Goal: Transaction & Acquisition: Purchase product/service

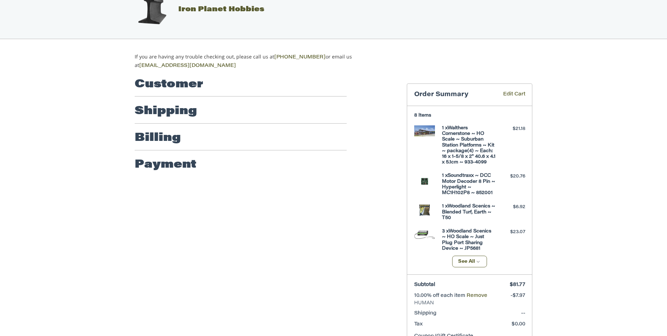
scroll to position [20, 0]
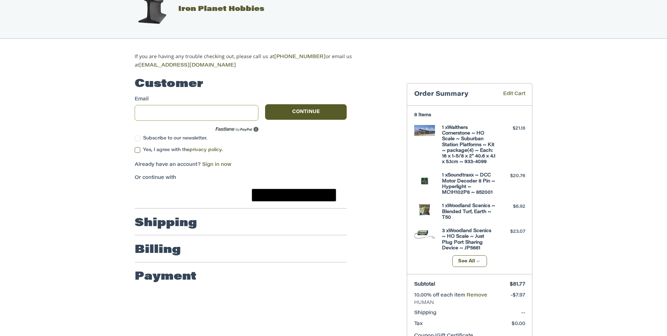
click at [169, 110] on input "Email" at bounding box center [197, 113] width 124 height 16
type input "**********"
click at [138, 147] on label "Yes, I agree with the privacy policy ." at bounding box center [241, 150] width 212 height 6
click at [304, 107] on button "Continue" at bounding box center [306, 111] width 82 height 15
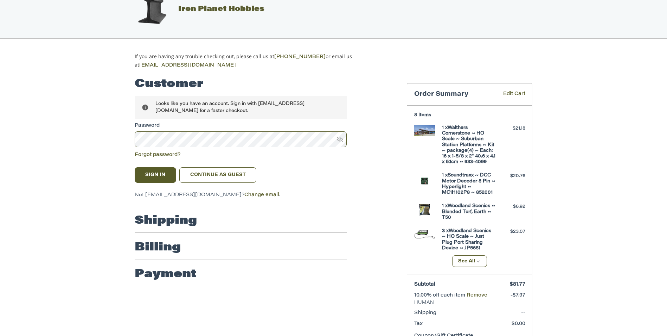
click at [362, 162] on ol "Customer Returning Customer Looks like you have an account. Sign in with [EMAIL…" at bounding box center [255, 177] width 240 height 217
click at [165, 172] on button "Sign In" at bounding box center [156, 174] width 42 height 15
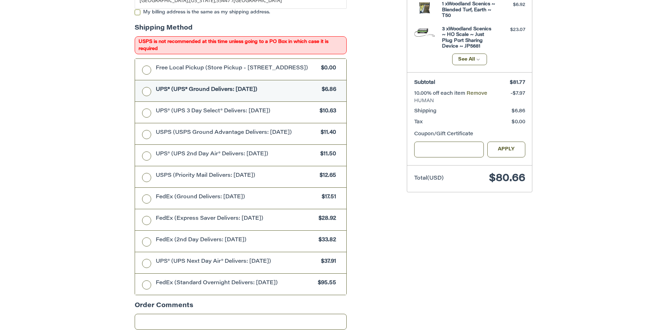
scroll to position [223, 0]
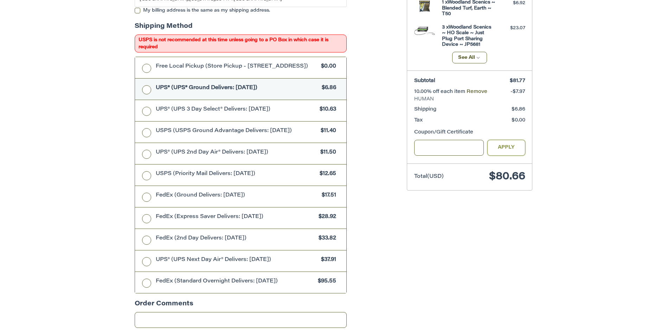
click at [508, 145] on button "Apply" at bounding box center [506, 148] width 38 height 16
click at [479, 149] on input "Gift Certificate or Coupon Code" at bounding box center [449, 148] width 70 height 16
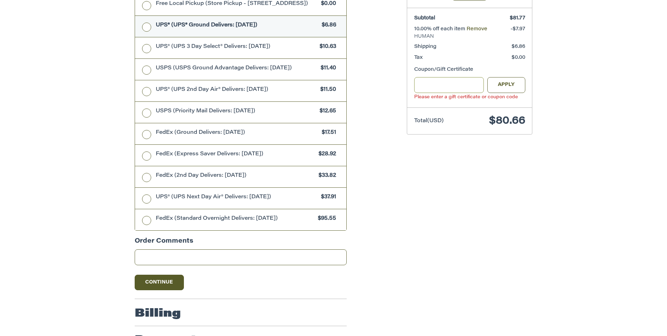
scroll to position [312, 0]
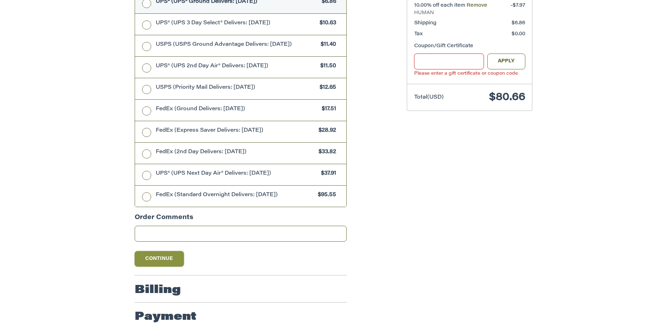
click at [154, 255] on button "Continue" at bounding box center [159, 258] width 49 height 15
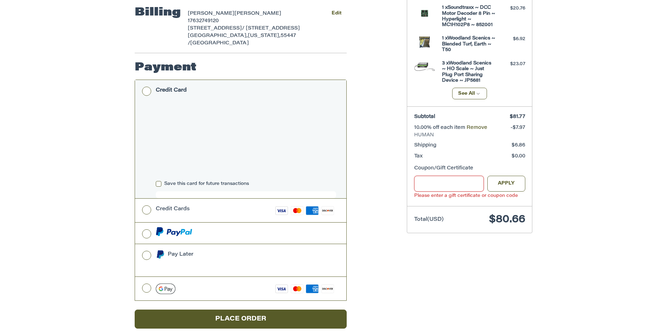
scroll to position [187, 0]
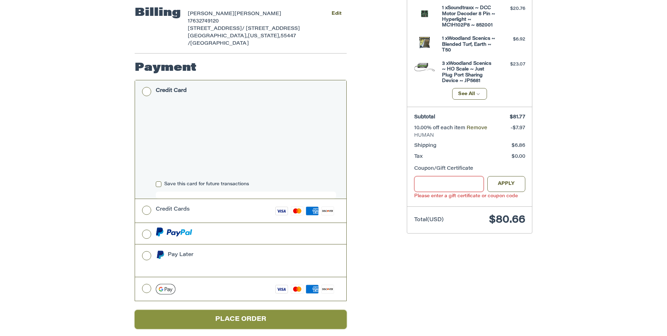
click at [248, 309] on button "Place Order" at bounding box center [241, 318] width 212 height 19
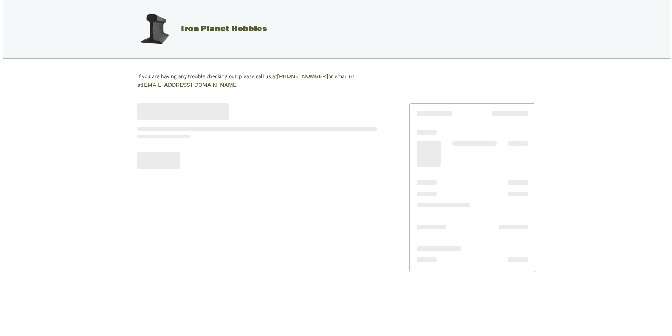
scroll to position [0, 0]
